Goal: Information Seeking & Learning: Learn about a topic

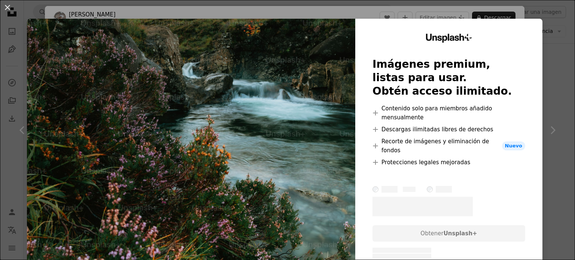
scroll to position [3984, 0]
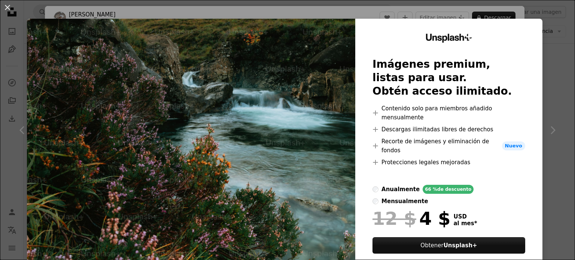
click at [489, 7] on div "An X shape Unsplash+ Imágenes premium, listas para usar. Obtén acceso ilimitado…" at bounding box center [287, 130] width 575 height 260
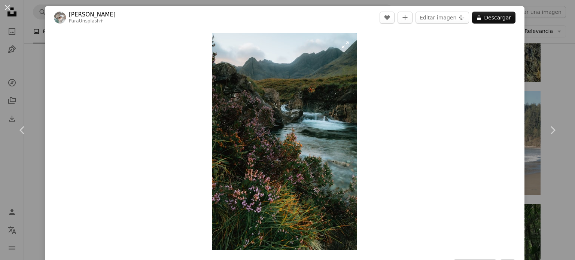
drag, startPoint x: 354, startPoint y: 127, endPoint x: 304, endPoint y: 130, distance: 49.9
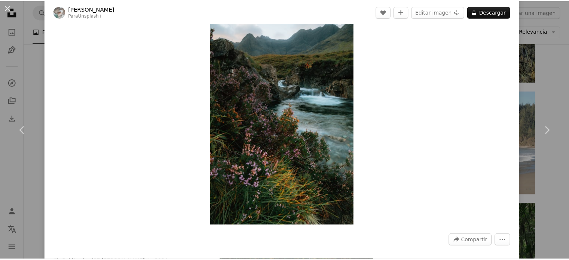
scroll to position [37, 0]
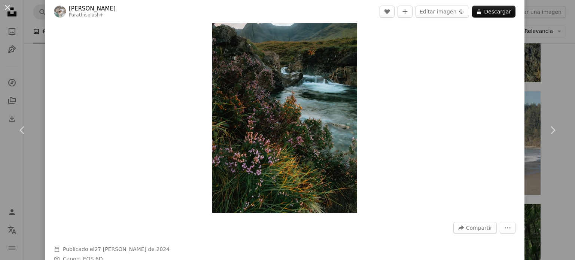
click at [553, 45] on div "An X shape Chevron left Chevron right [PERSON_NAME] Para Unsplash+ A heart A pl…" at bounding box center [287, 130] width 575 height 260
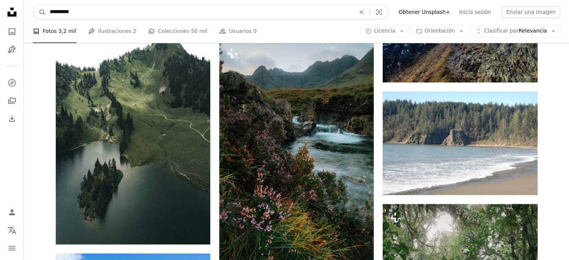
click at [239, 12] on input "**********" at bounding box center [199, 12] width 307 height 14
type input "**********"
click at [33, 5] on button "A magnifying glass" at bounding box center [39, 12] width 13 height 14
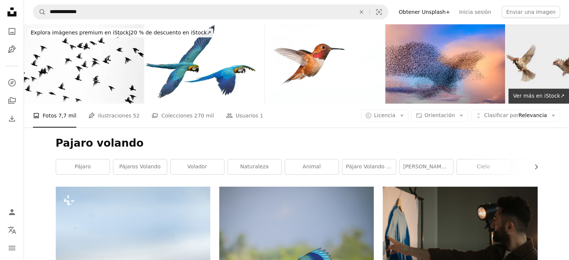
click at [526, 60] on img at bounding box center [566, 64] width 120 height 80
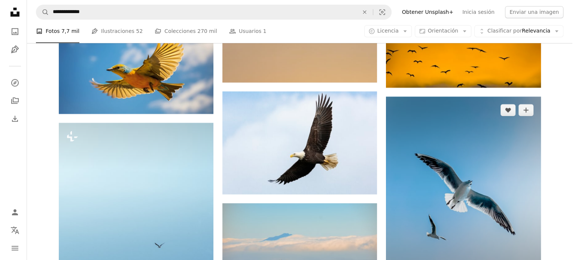
scroll to position [1123, 0]
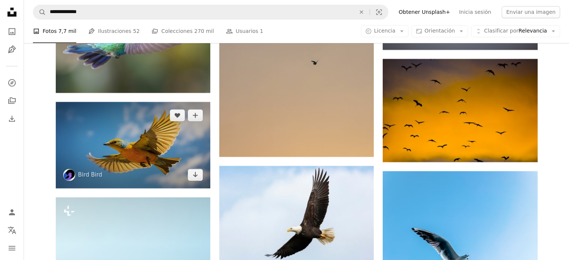
click at [186, 134] on img at bounding box center [133, 145] width 155 height 86
